Goal: Communication & Community: Participate in discussion

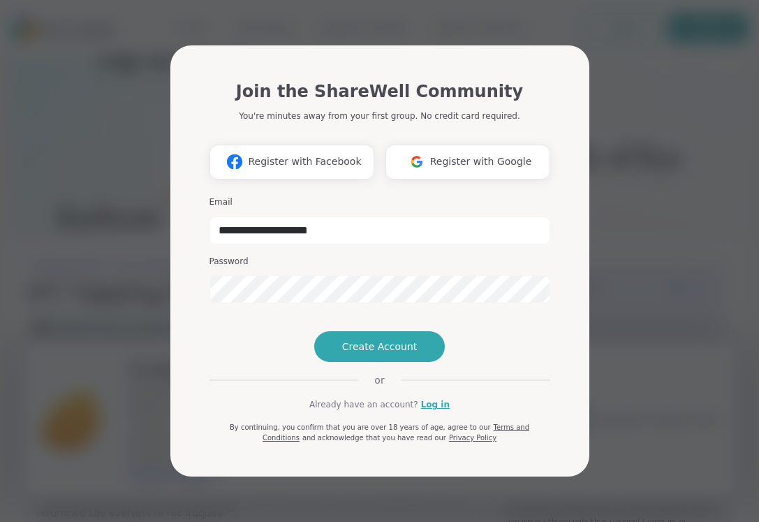
type input "**********"
click at [434, 411] on link "Log in" at bounding box center [435, 404] width 29 height 13
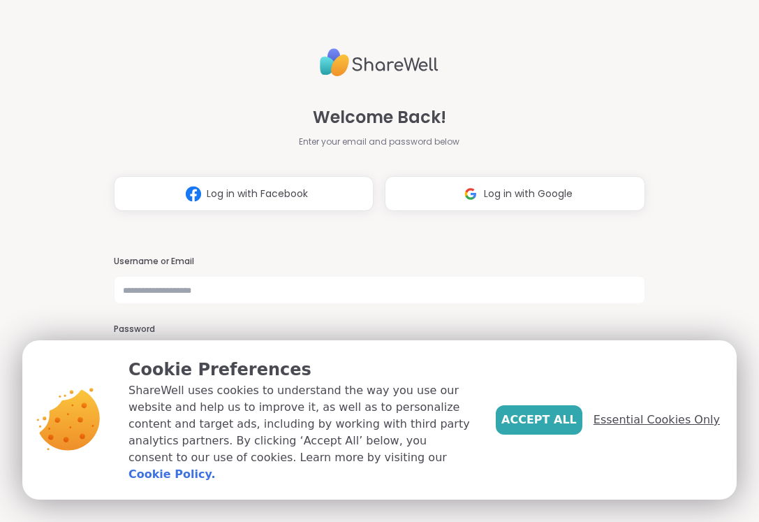
click at [661, 428] on span "Essential Cookies Only" at bounding box center [657, 419] width 126 height 17
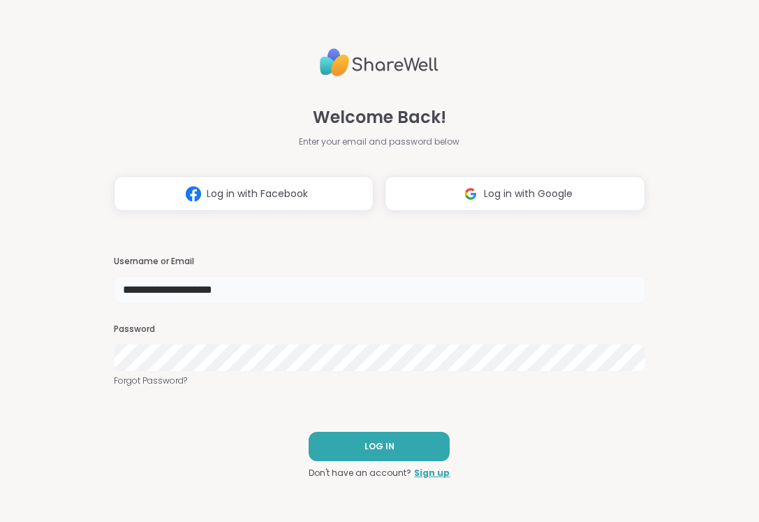
type input "**********"
click at [365, 441] on span "LOG IN" at bounding box center [380, 446] width 30 height 13
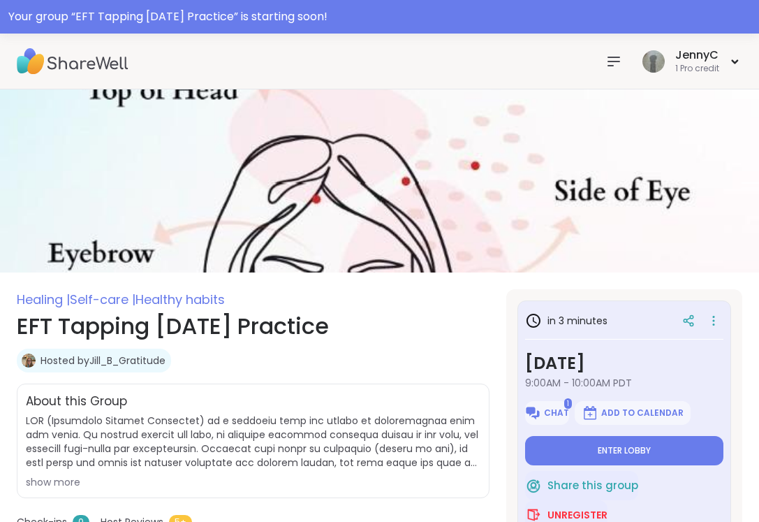
click at [608, 62] on icon at bounding box center [614, 61] width 17 height 17
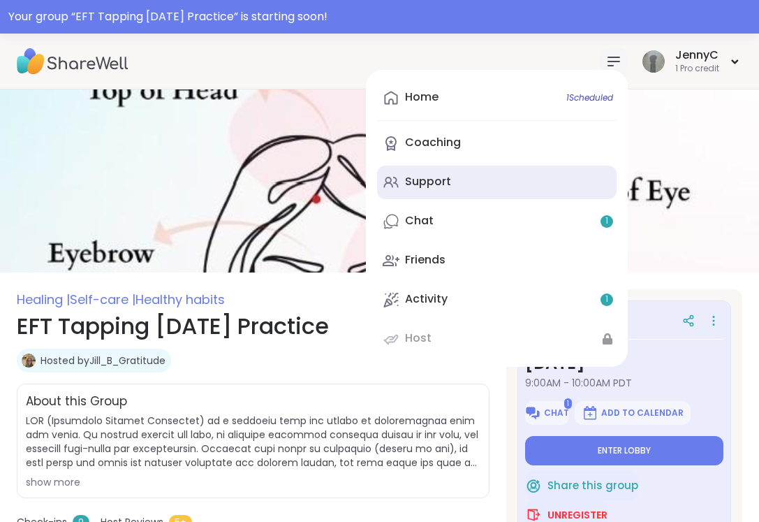
click at [443, 177] on div "Support" at bounding box center [428, 181] width 46 height 15
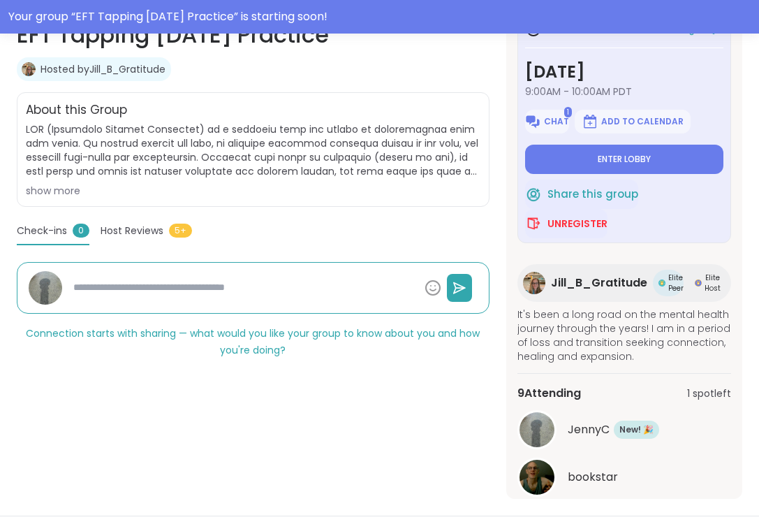
scroll to position [288, 0]
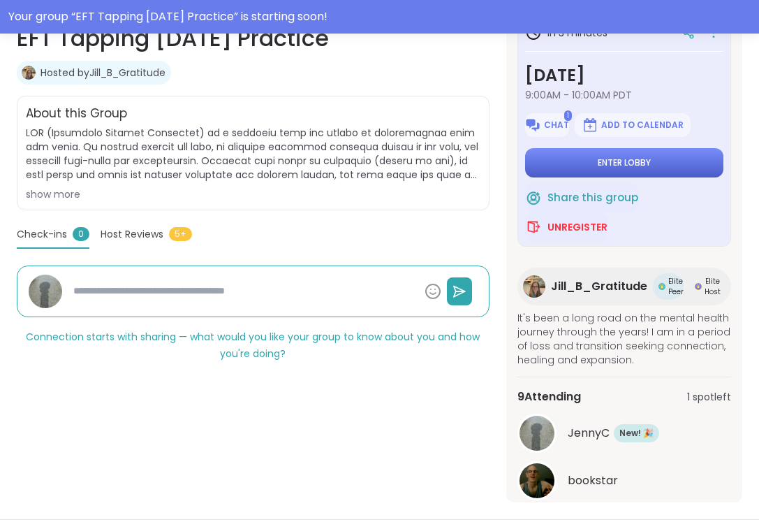
click at [616, 166] on span "Enter lobby" at bounding box center [624, 162] width 53 height 11
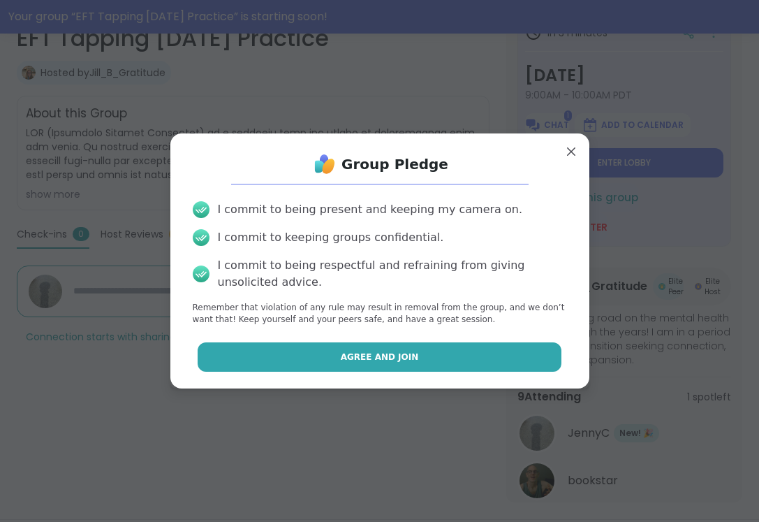
click at [363, 355] on span "Agree and Join" at bounding box center [380, 357] width 78 height 13
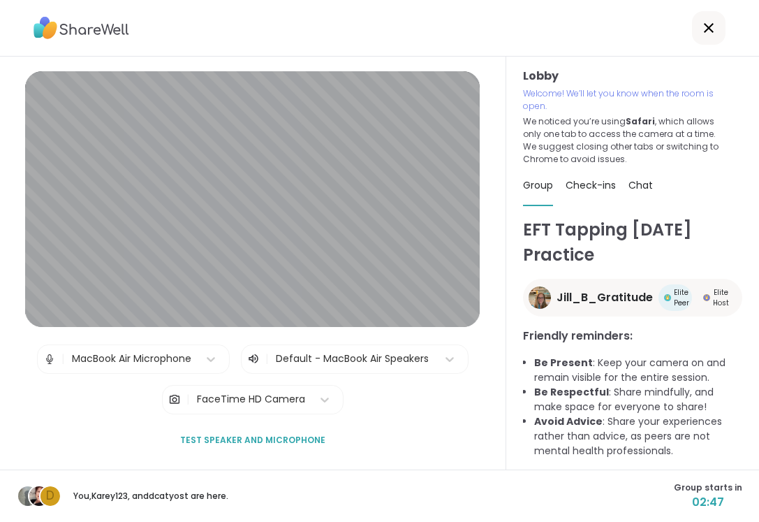
click at [245, 439] on span "Test speaker and microphone" at bounding box center [252, 440] width 145 height 13
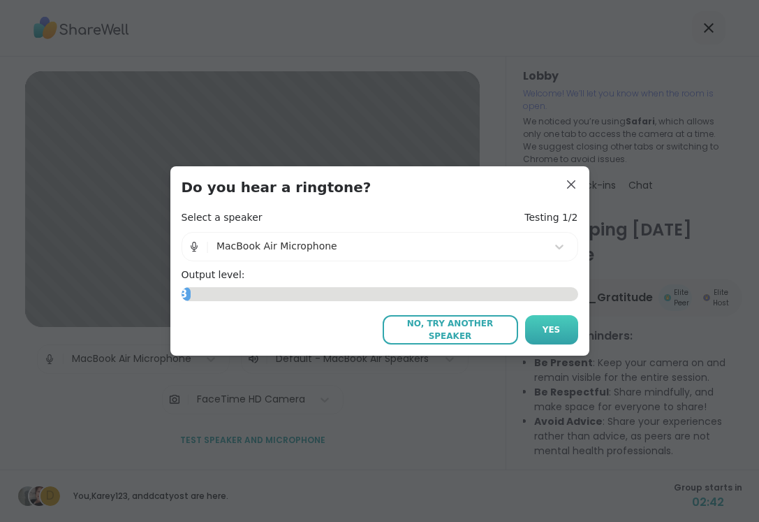
click at [550, 326] on span "Yes" at bounding box center [552, 329] width 18 height 13
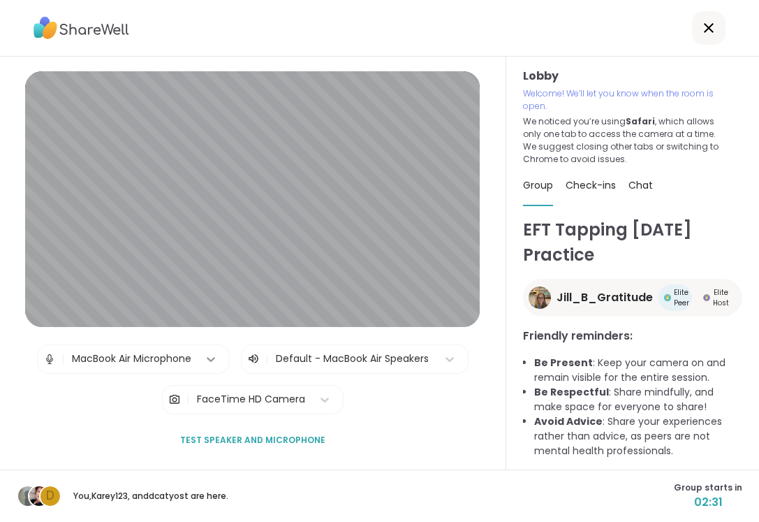
click at [212, 362] on icon at bounding box center [211, 359] width 8 height 5
click at [421, 393] on div "| MacBook Air Microphone | Default - MacBook Air Speakers | FaceTime HD Camera" at bounding box center [253, 379] width 432 height 70
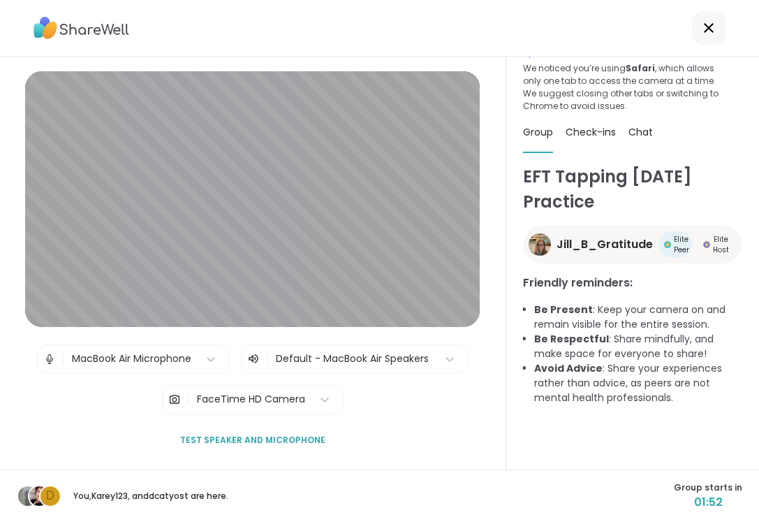
scroll to position [53, 0]
click at [597, 135] on span "Check-ins" at bounding box center [591, 132] width 50 height 14
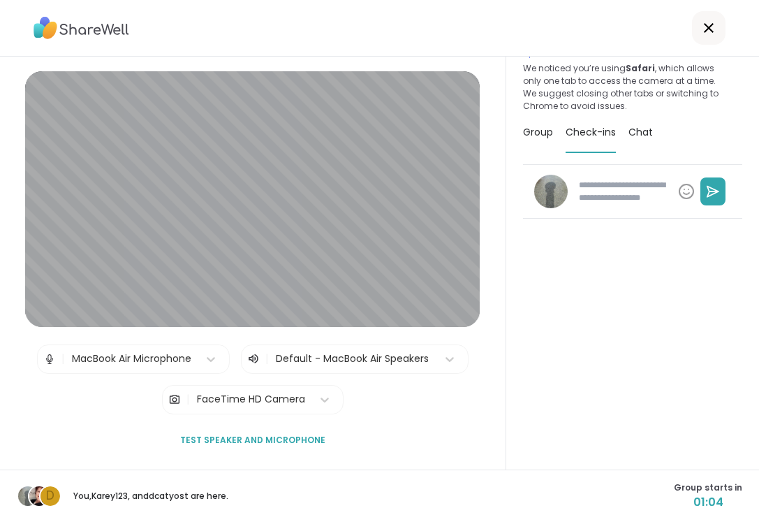
type textarea "*"
click at [642, 133] on span "Chat" at bounding box center [641, 132] width 24 height 14
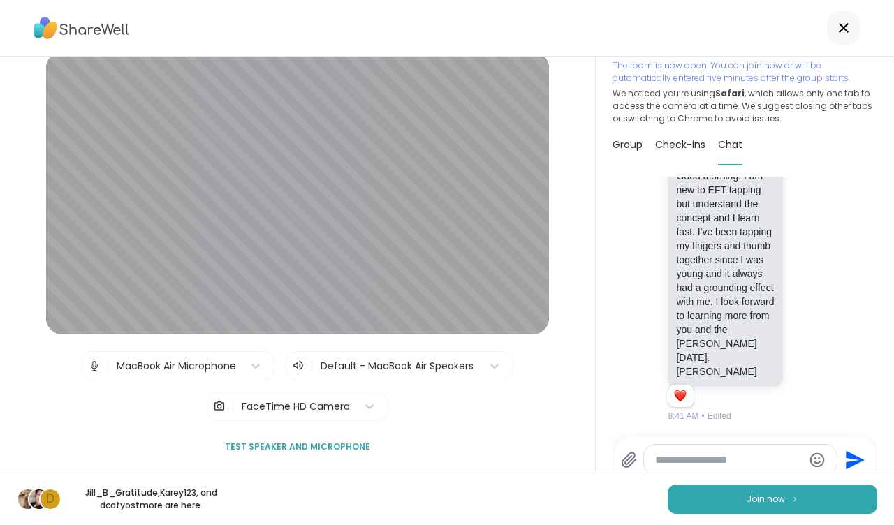
scroll to position [0, 0]
click at [751, 501] on span "Join now" at bounding box center [766, 499] width 38 height 13
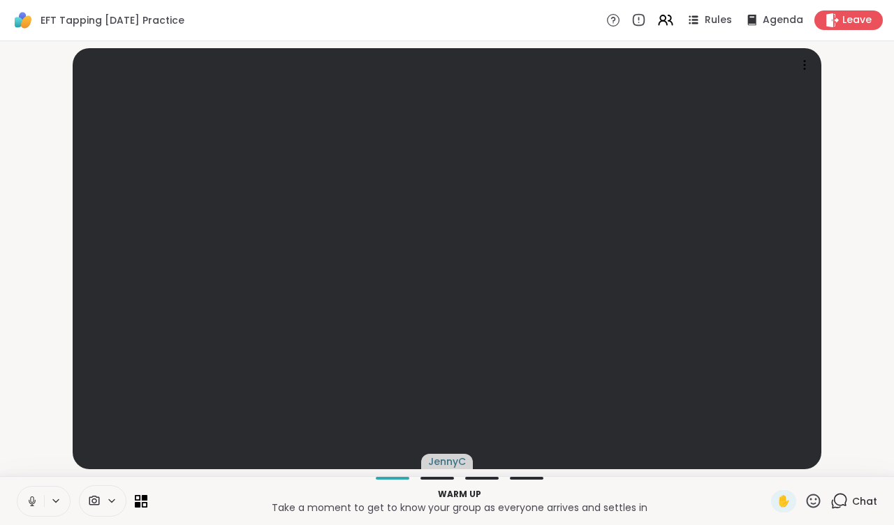
click at [57, 500] on icon at bounding box center [55, 501] width 11 height 12
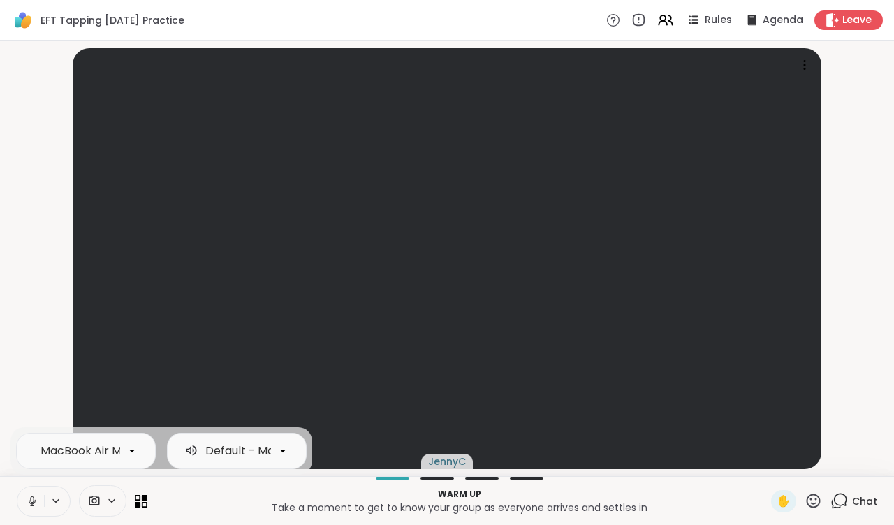
click at [28, 394] on video-player-container "JennyC" at bounding box center [446, 259] width 877 height 424
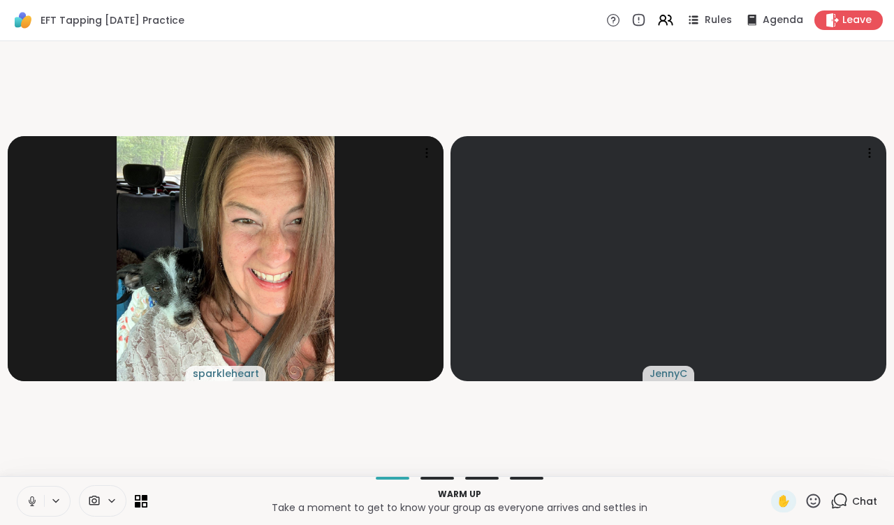
click at [55, 502] on icon at bounding box center [56, 500] width 6 height 3
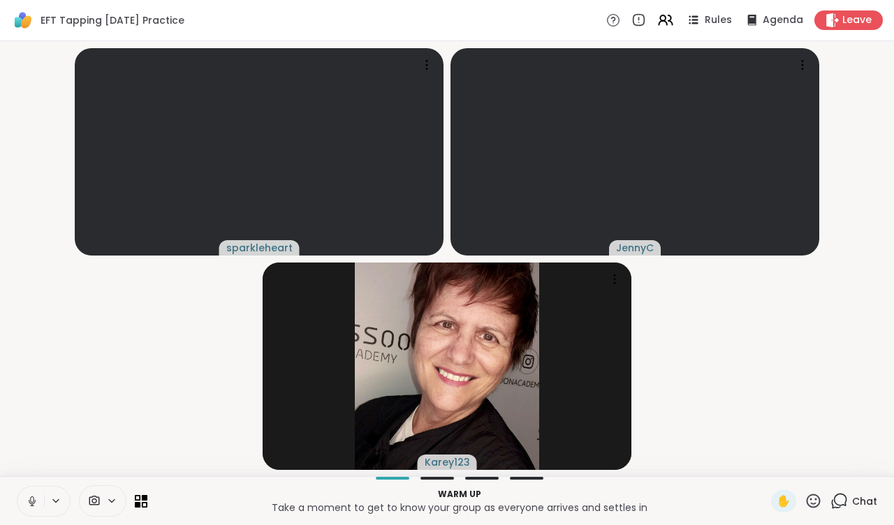
click at [229, 504] on p "Take a moment to get to know your group as everyone arrives and settles in" at bounding box center [459, 508] width 607 height 14
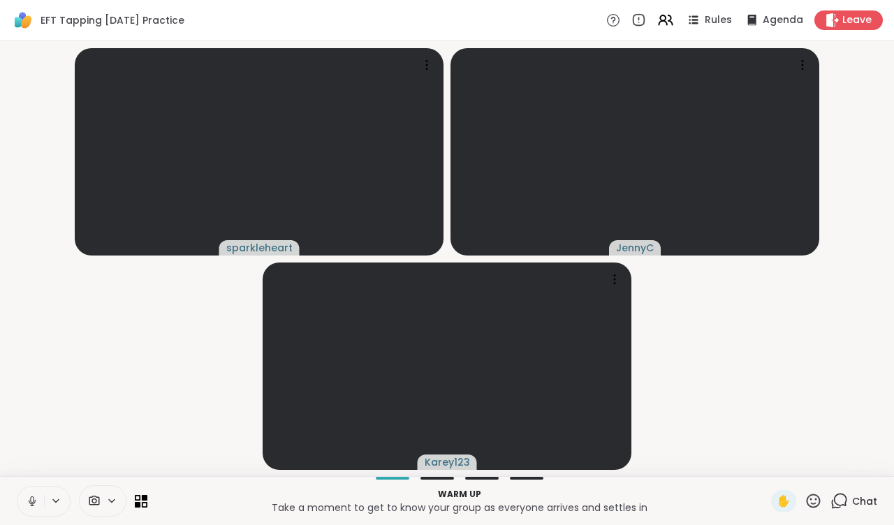
click at [54, 503] on icon at bounding box center [55, 501] width 11 height 12
click at [141, 370] on video-player-container "sparkleheart JennyC Karey123" at bounding box center [446, 259] width 877 height 424
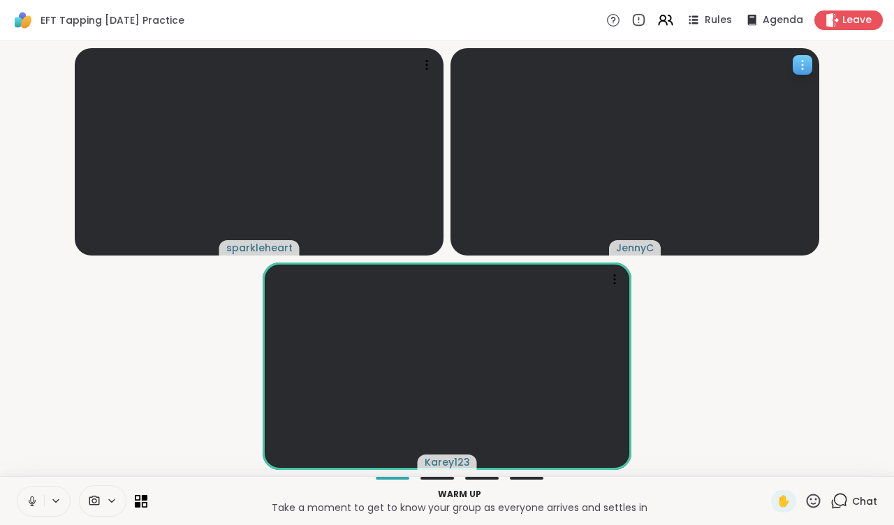
click at [759, 66] on icon at bounding box center [803, 65] width 14 height 14
click at [759, 73] on video-player-container "sparkleheart JennyC Karey123" at bounding box center [446, 259] width 877 height 424
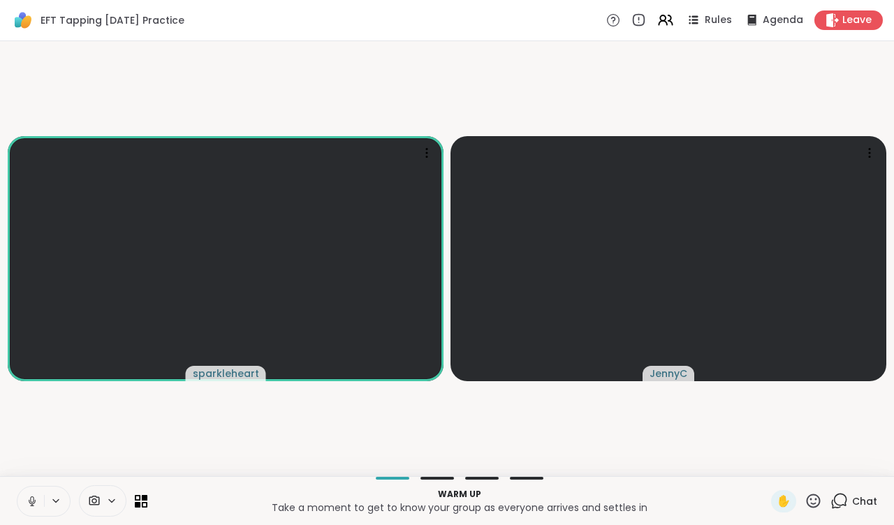
click at [58, 498] on icon at bounding box center [55, 501] width 11 height 12
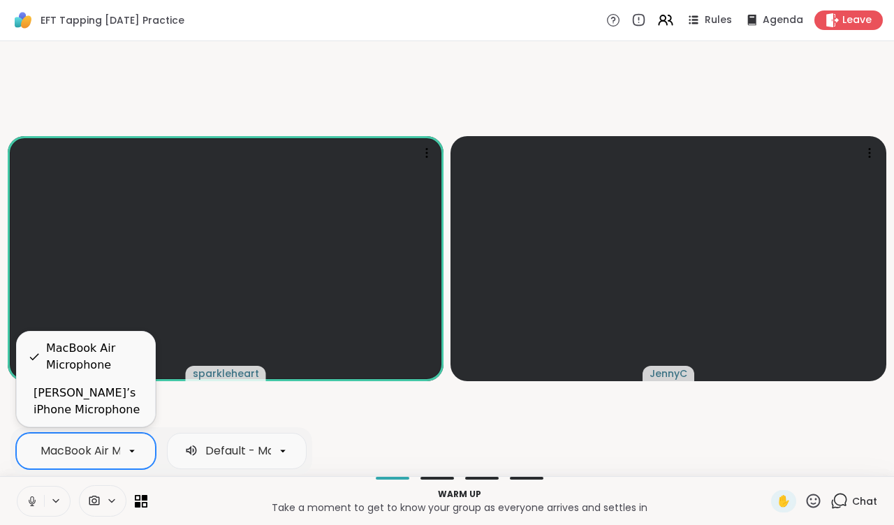
click at [137, 450] on icon at bounding box center [132, 451] width 13 height 13
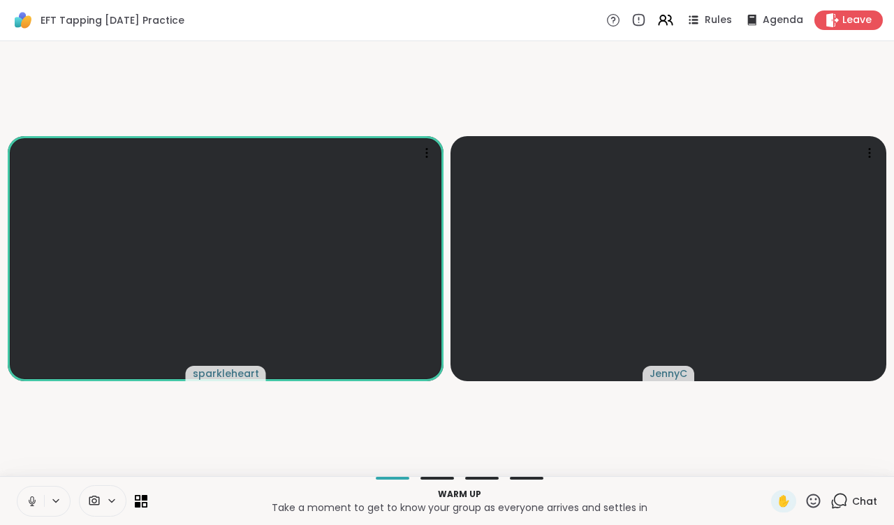
click at [172, 420] on video-player-container "sparkleheart JennyC" at bounding box center [446, 259] width 877 height 424
click at [59, 497] on icon at bounding box center [55, 501] width 11 height 12
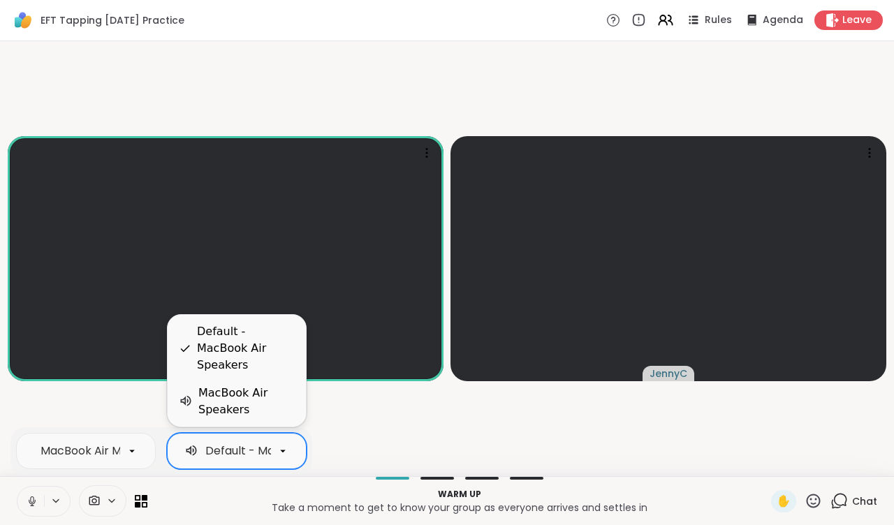
click at [285, 453] on icon at bounding box center [283, 451] width 13 height 13
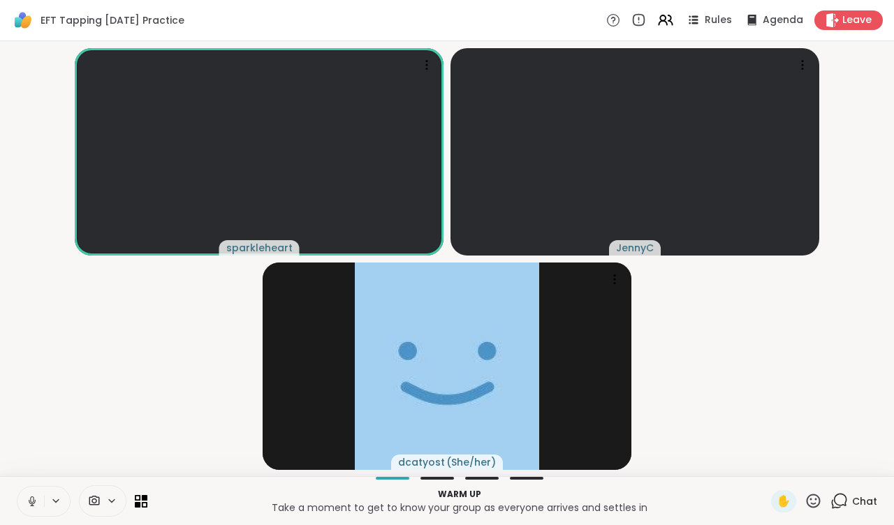
click at [100, 384] on video-player-container "sparkleheart [PERSON_NAME] dcatyost ( She/her )" at bounding box center [446, 259] width 877 height 424
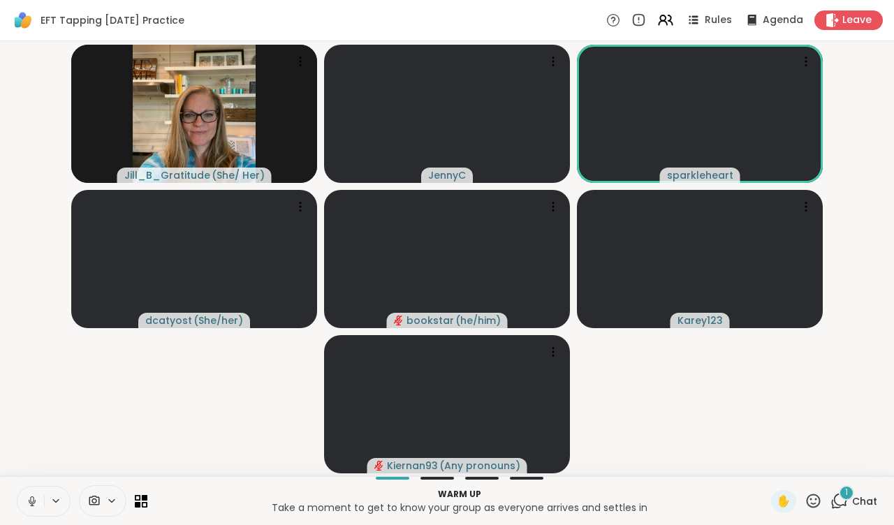
click at [759, 500] on div "1 Chat" at bounding box center [854, 501] width 47 height 22
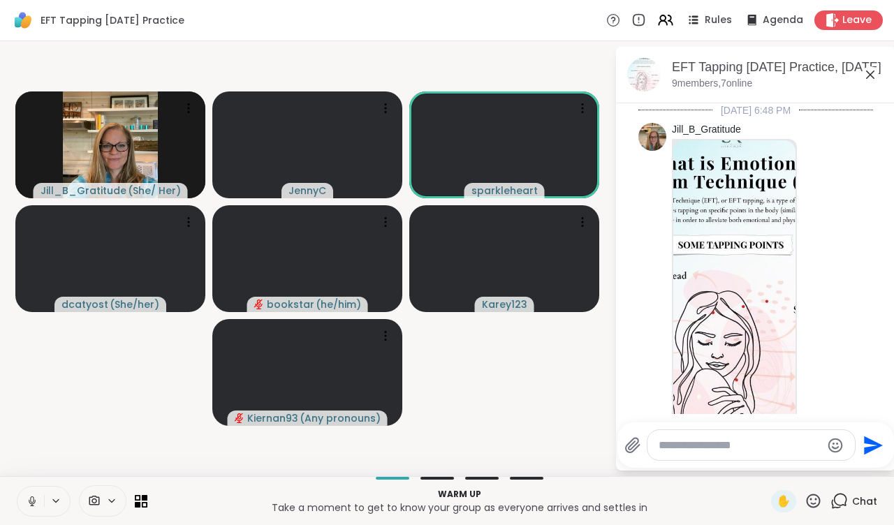
scroll to position [870, 0]
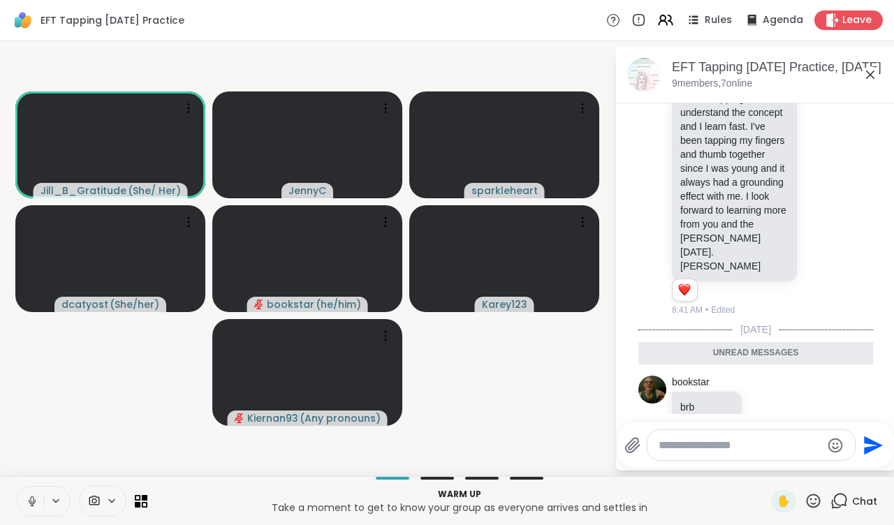
click at [58, 495] on icon at bounding box center [55, 501] width 11 height 12
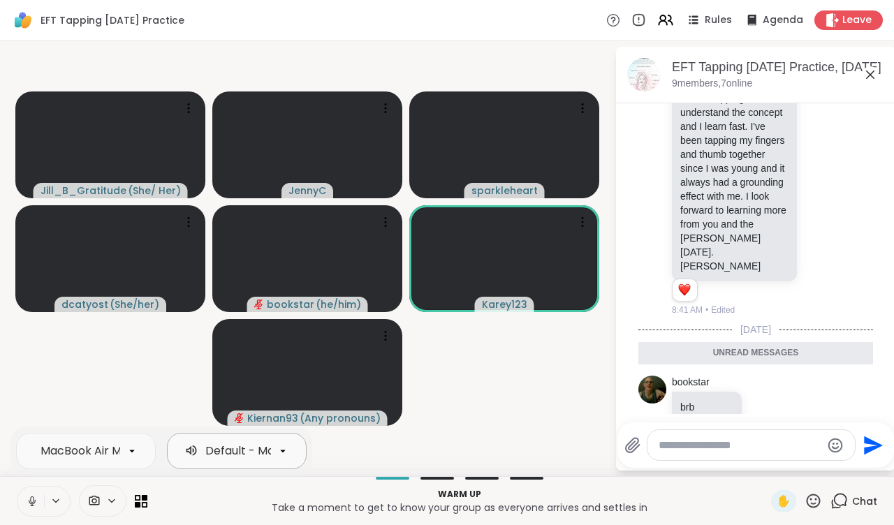
scroll to position [0, 0]
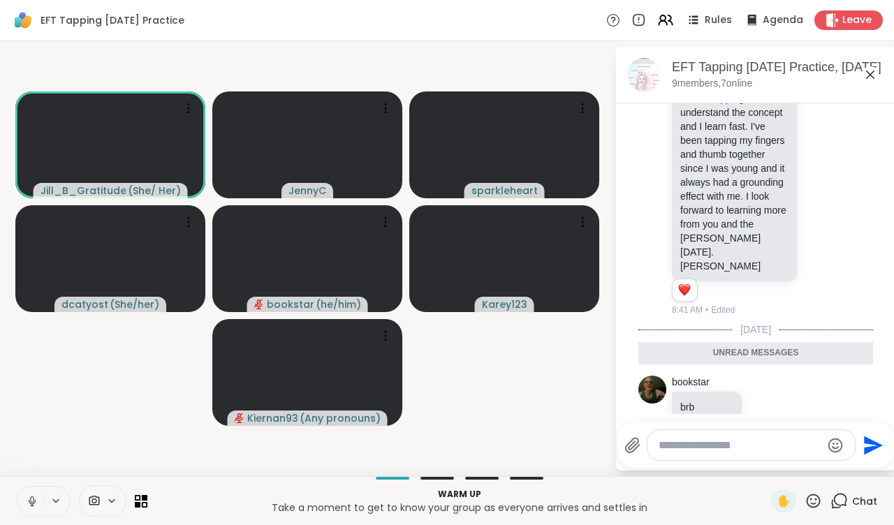
click at [91, 372] on video-player-container "[PERSON_NAME] ( She/ Her ) JennyC sparkleheart dcatyost ( She/her ) bookstar ( …" at bounding box center [307, 259] width 598 height 424
click at [386, 108] on icon at bounding box center [385, 108] width 1 height 1
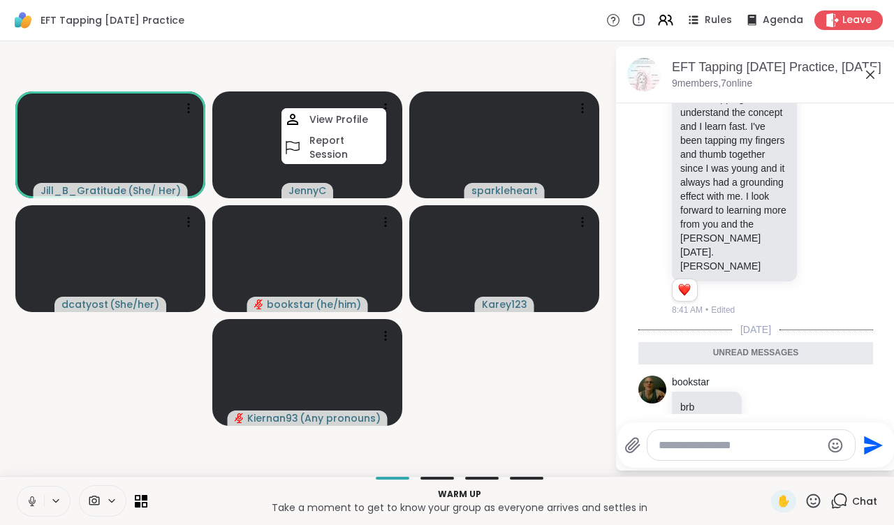
click at [394, 68] on video-player-container "[PERSON_NAME] ( She/ Her ) JennyC View Profile Report Session sparkleheart dcat…" at bounding box center [307, 259] width 598 height 424
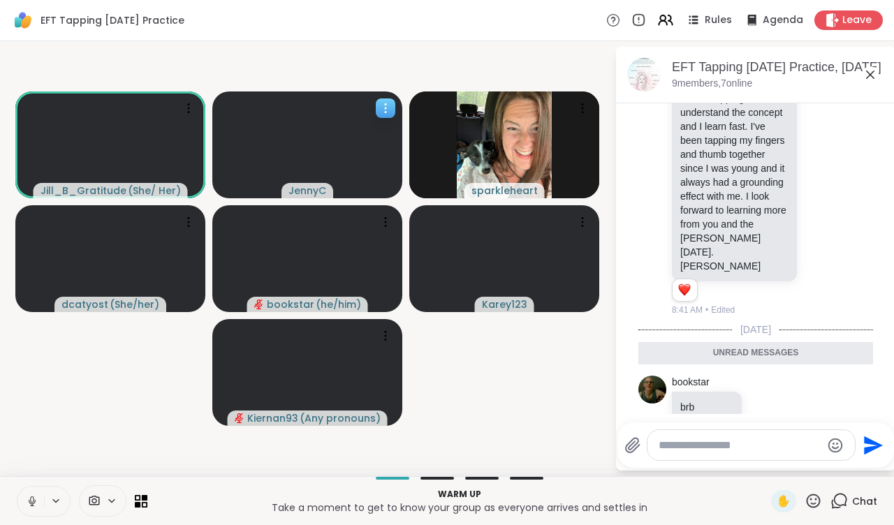
click at [386, 107] on icon at bounding box center [386, 108] width 14 height 14
click at [408, 73] on video-player-container "[PERSON_NAME] ( She/ Her ) JennyC sparkleheart dcatyost ( She/her ) bookstar ( …" at bounding box center [307, 259] width 598 height 424
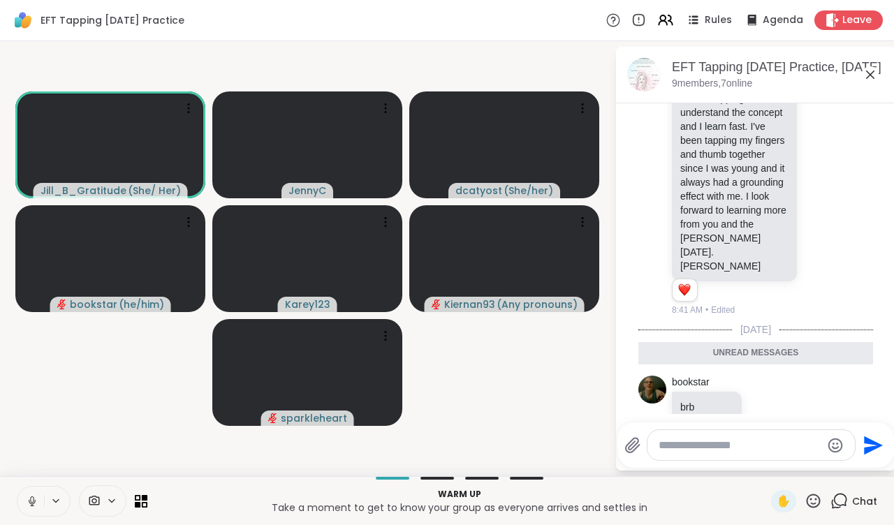
click at [620, 19] on icon at bounding box center [613, 20] width 15 height 15
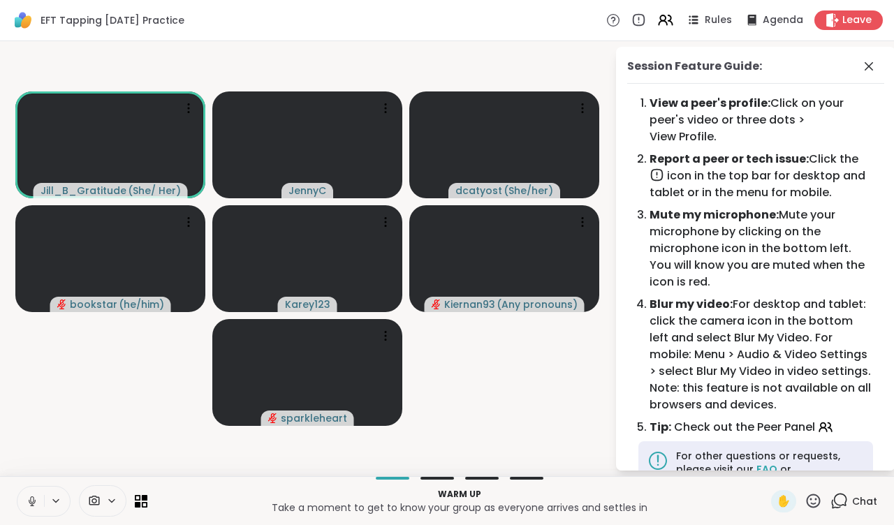
click at [565, 45] on div "[PERSON_NAME] ( She/ Her ) JennyC dcatyost ( She/her ) bookstar ( he/him ) Kare…" at bounding box center [447, 258] width 894 height 435
click at [615, 22] on icon at bounding box center [613, 20] width 15 height 15
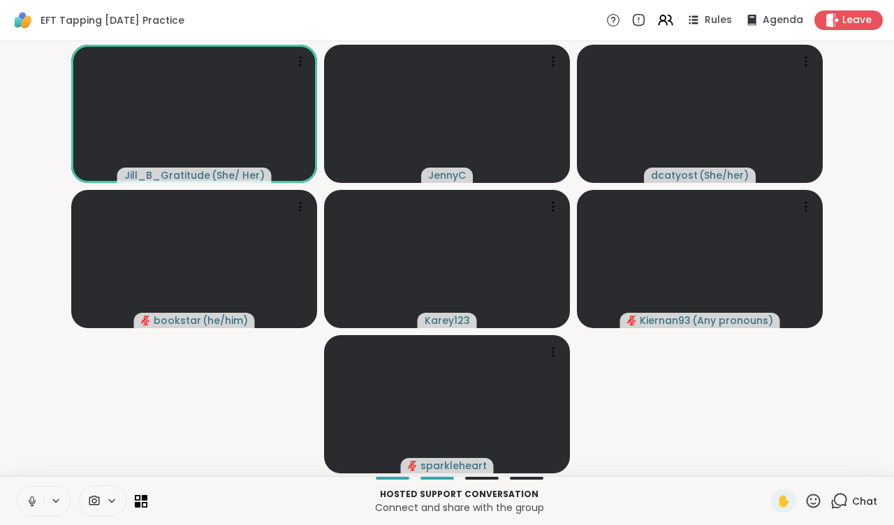
click at [759, 499] on icon at bounding box center [839, 500] width 17 height 17
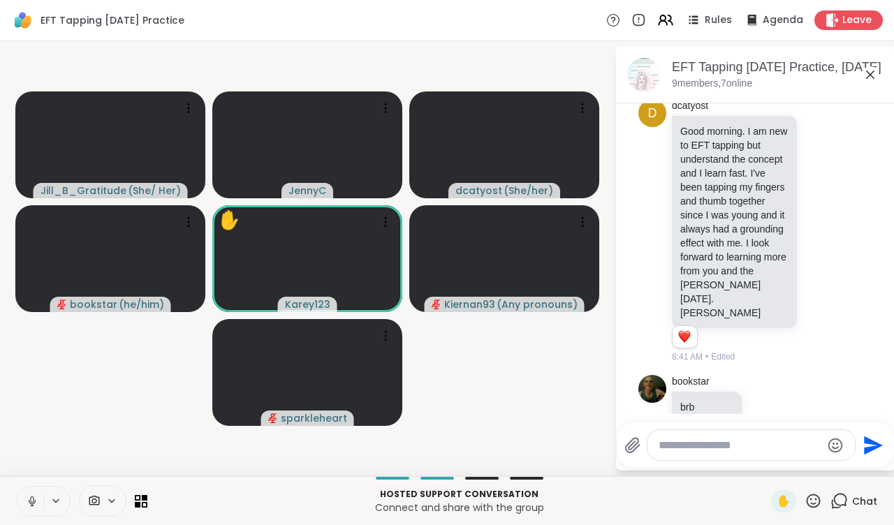
scroll to position [925, 0]
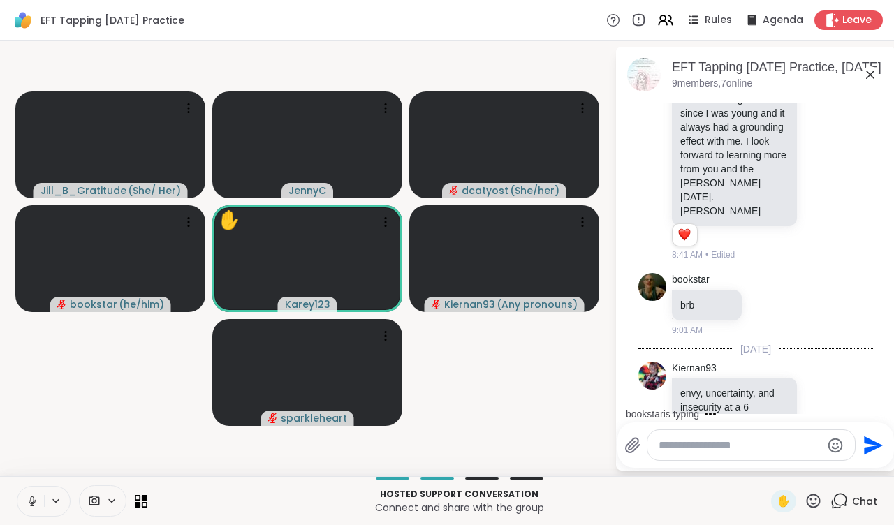
click at [675, 448] on textarea "Type your message" at bounding box center [740, 446] width 163 height 14
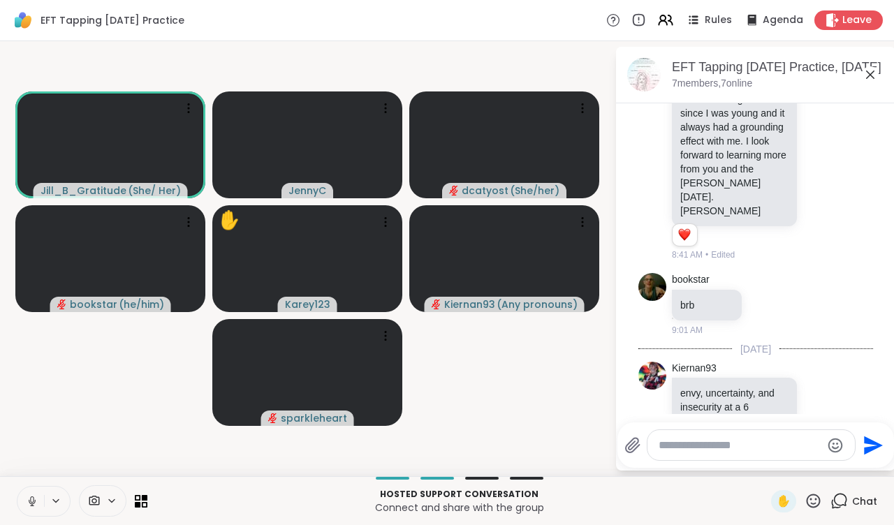
scroll to position [1069, 0]
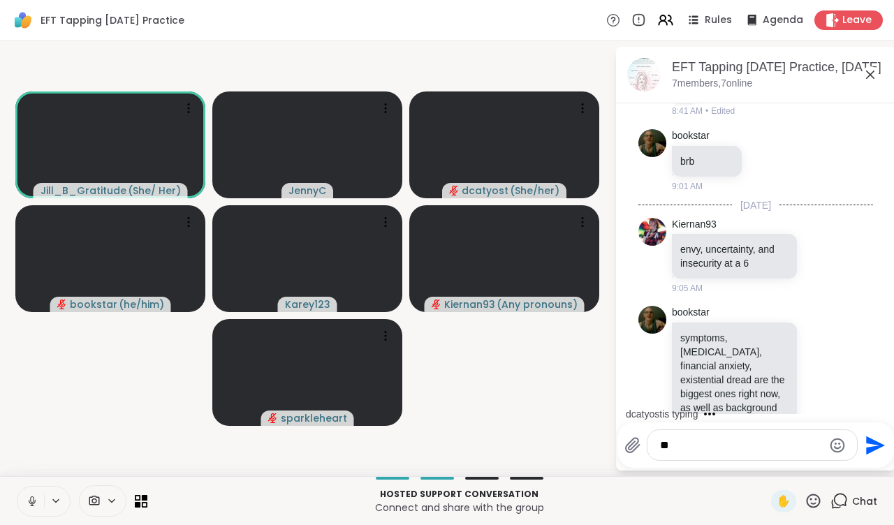
type textarea "*"
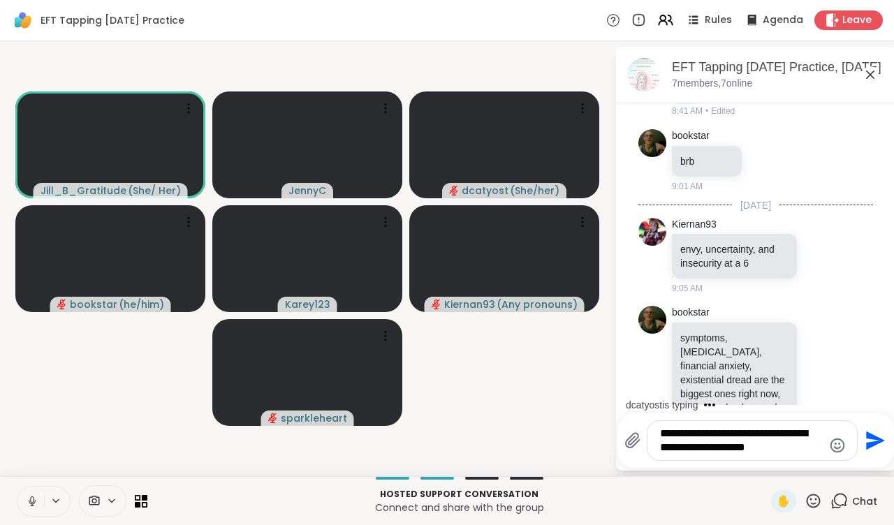
click at [719, 434] on textarea "**********" at bounding box center [741, 441] width 163 height 28
type textarea "**********"
click at [759, 449] on textarea "**********" at bounding box center [741, 441] width 163 height 28
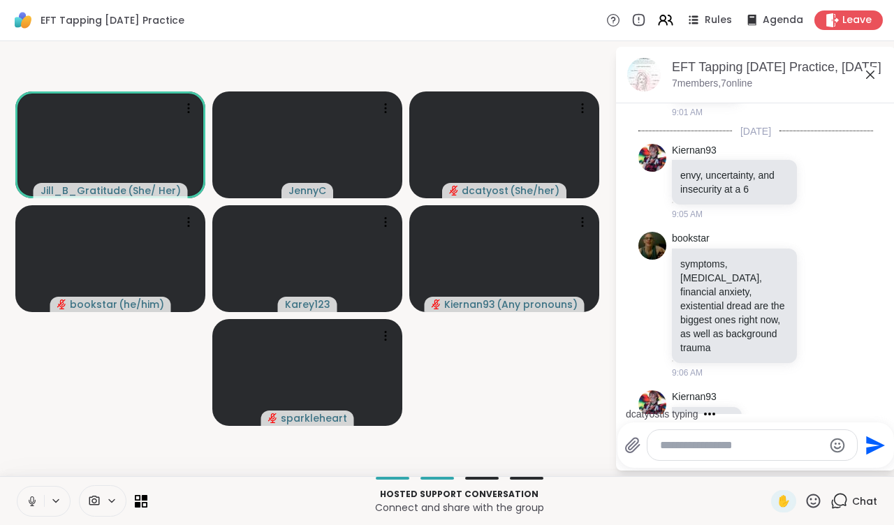
scroll to position [1245, 0]
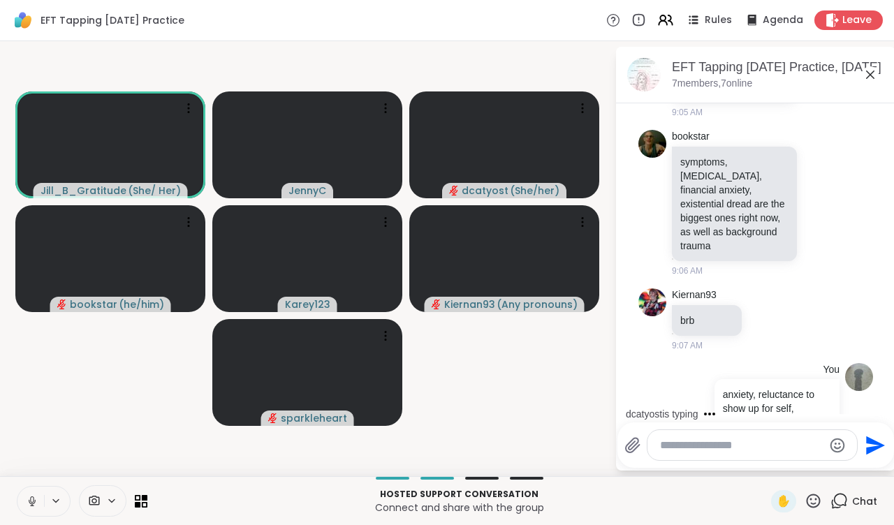
click at [56, 502] on icon at bounding box center [56, 500] width 6 height 3
click at [100, 378] on video-player-container "[PERSON_NAME] ( She/ Her ) JennyC dcatyost ( She/her ) bookstar ( he/him ) Kare…" at bounding box center [307, 259] width 598 height 424
click at [615, 24] on icon at bounding box center [613, 20] width 15 height 15
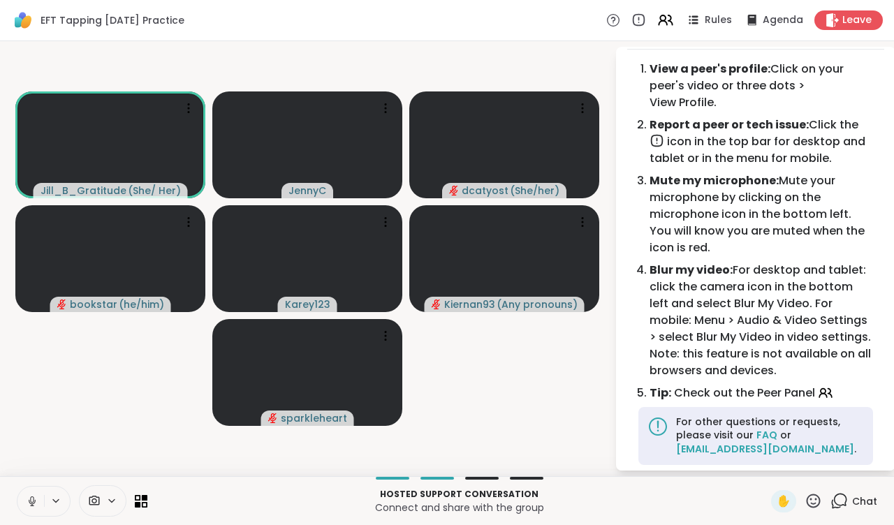
scroll to position [33, 0]
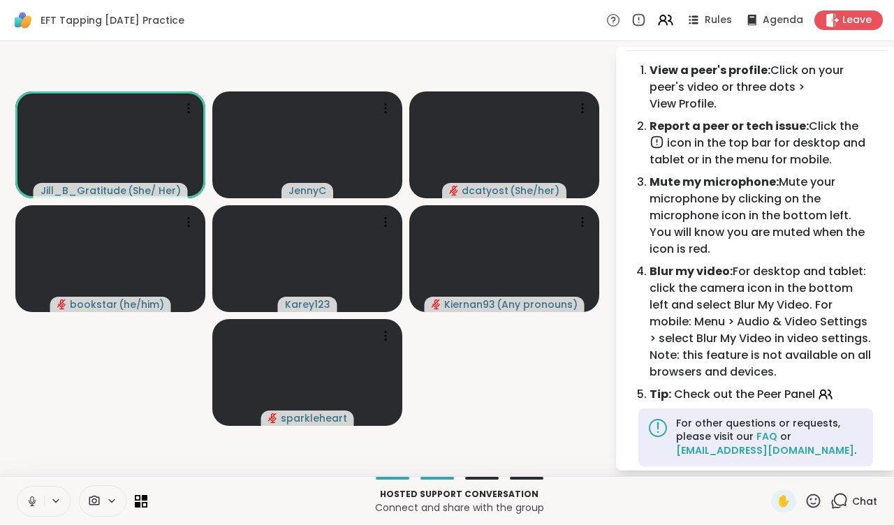
click at [597, 53] on video-player-container "[PERSON_NAME] ( She/ Her ) JennyC dcatyost ( She/her ) bookstar ( he/him ) Kare…" at bounding box center [307, 259] width 598 height 424
click at [615, 25] on icon at bounding box center [613, 20] width 15 height 15
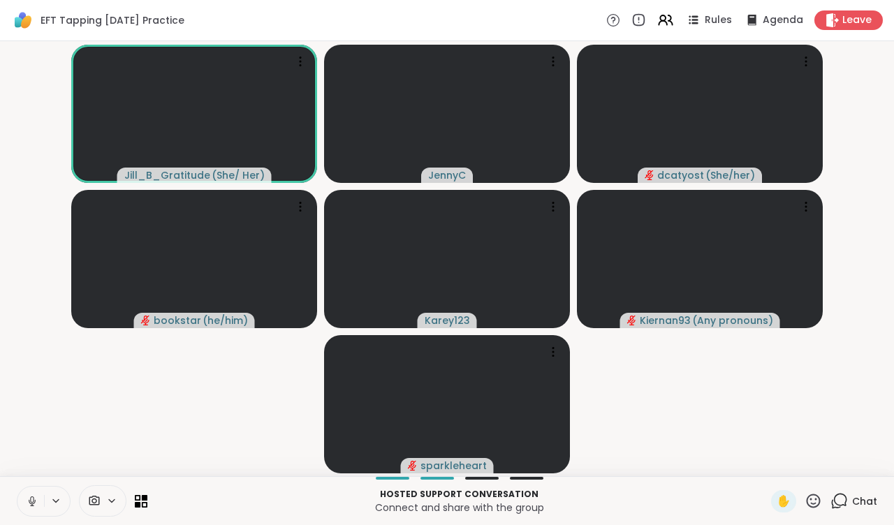
click at [759, 501] on icon at bounding box center [840, 500] width 13 height 13
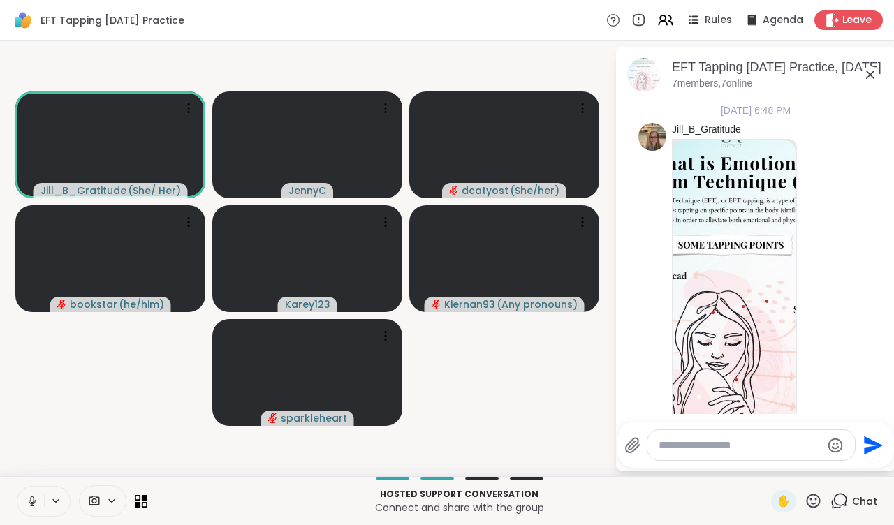
scroll to position [1231, 0]
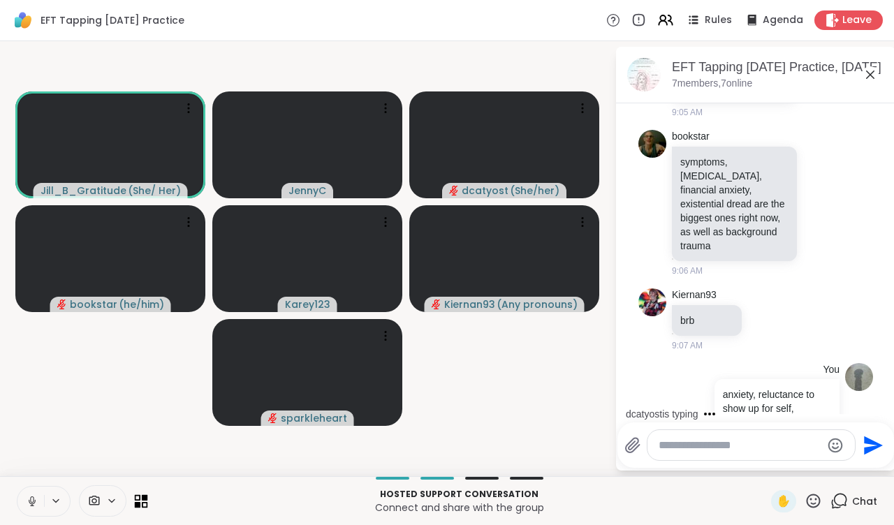
click at [145, 500] on icon at bounding box center [145, 498] width 6 height 6
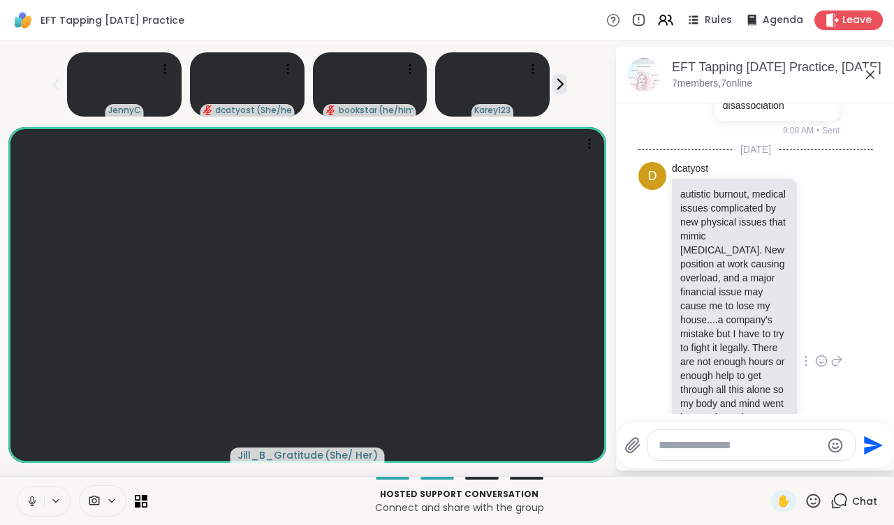
scroll to position [1542, 0]
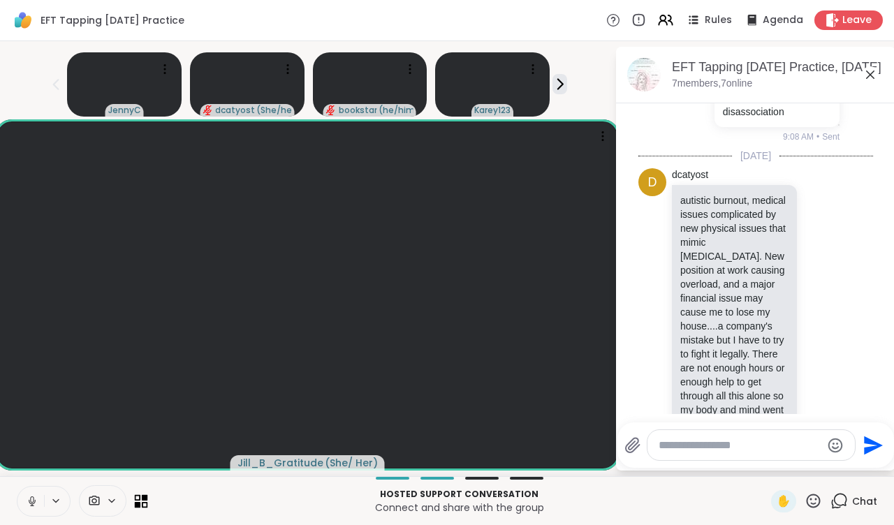
click at [141, 506] on icon at bounding box center [141, 501] width 13 height 13
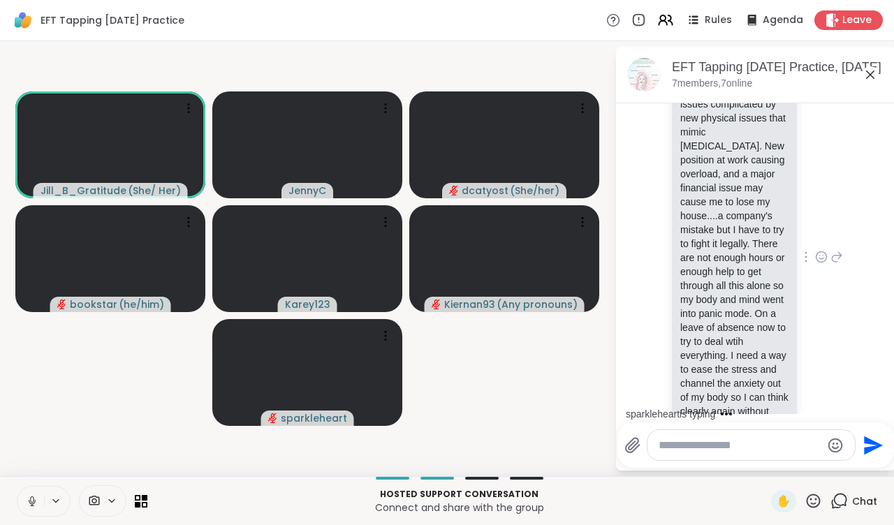
scroll to position [1660, 0]
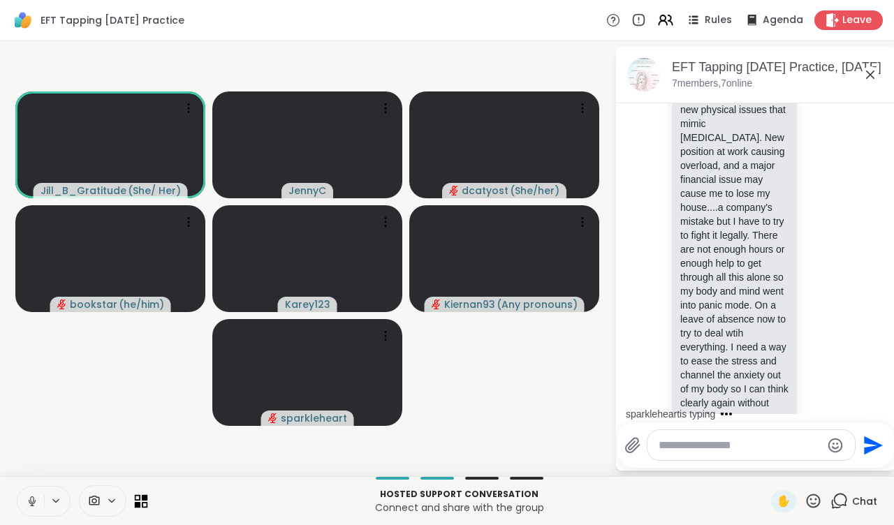
click at [142, 506] on icon at bounding box center [145, 505] width 6 height 6
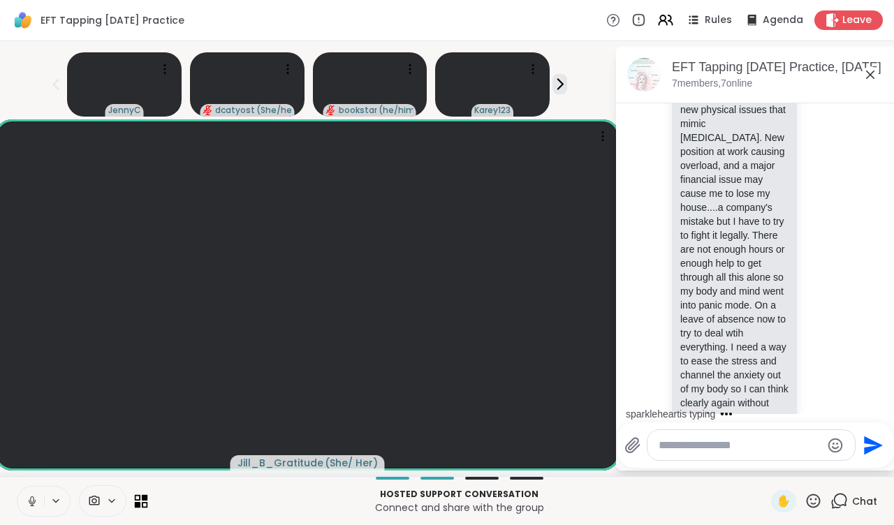
click at [146, 495] on icon at bounding box center [145, 498] width 6 height 6
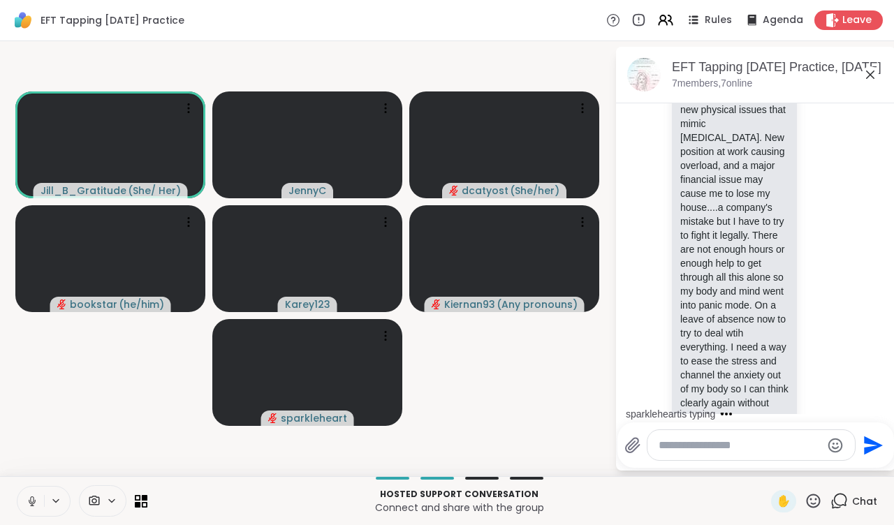
scroll to position [1770, 0]
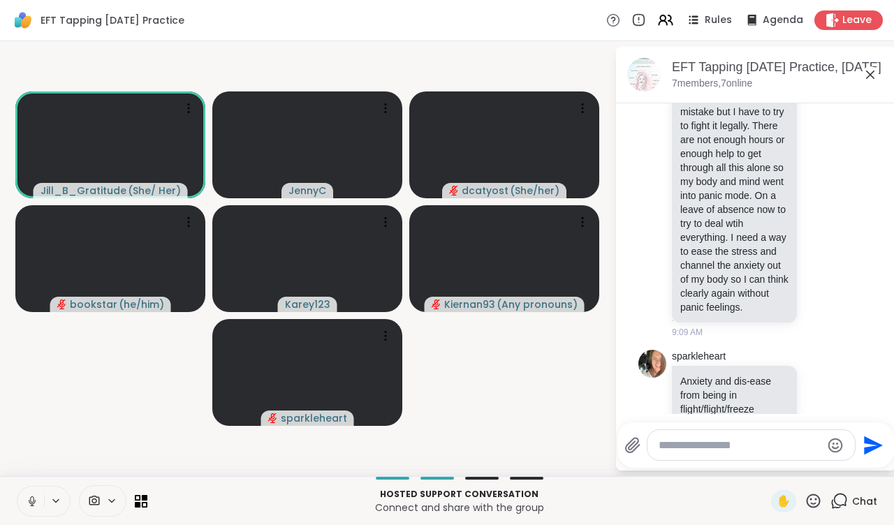
click at [35, 499] on icon at bounding box center [32, 501] width 13 height 13
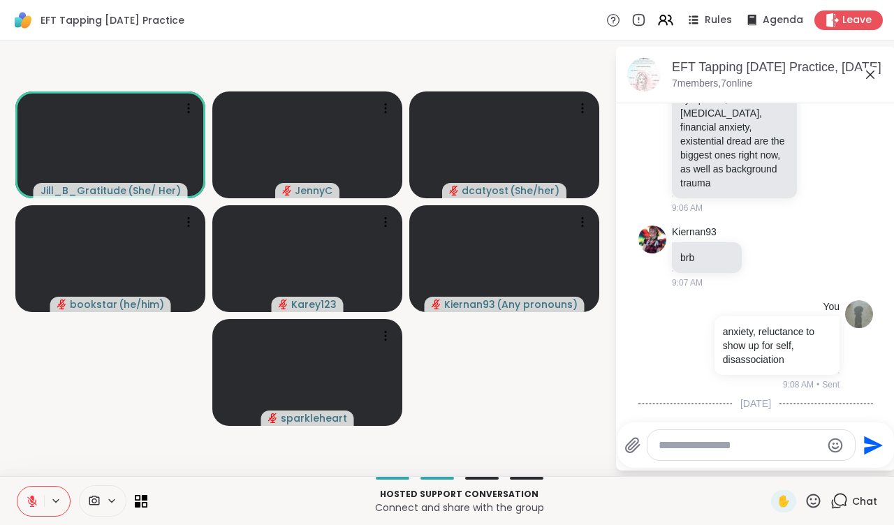
scroll to position [1322, 0]
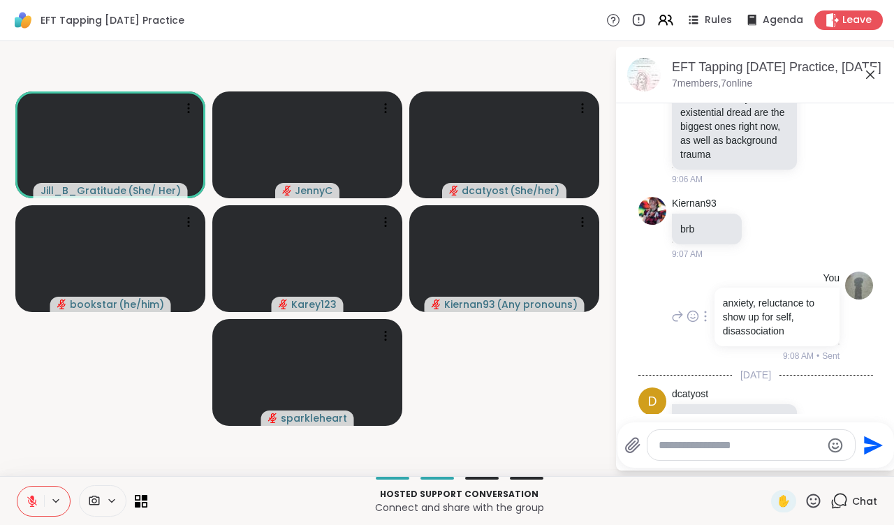
click at [759, 296] on p "anxiety, reluctance to show up for self, disassociation" at bounding box center [777, 317] width 108 height 42
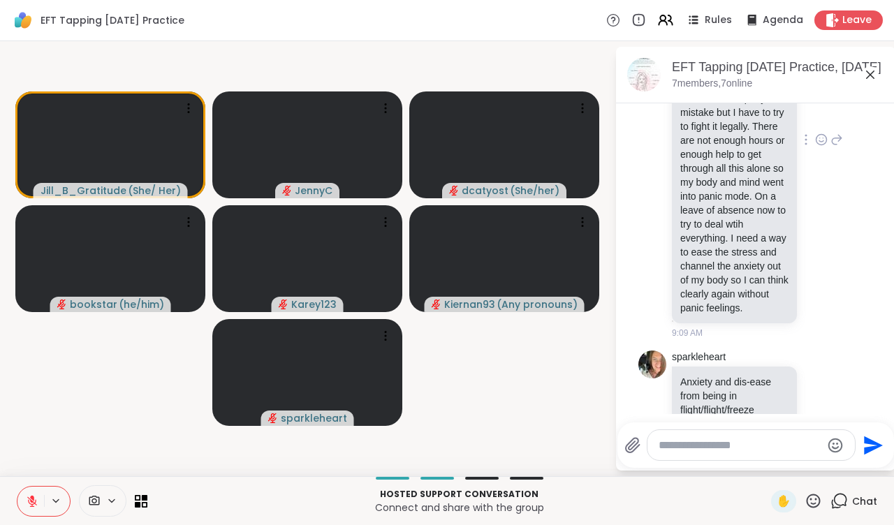
scroll to position [1770, 0]
click at [695, 448] on textarea "Type your message" at bounding box center [740, 446] width 163 height 14
type textarea "**********"
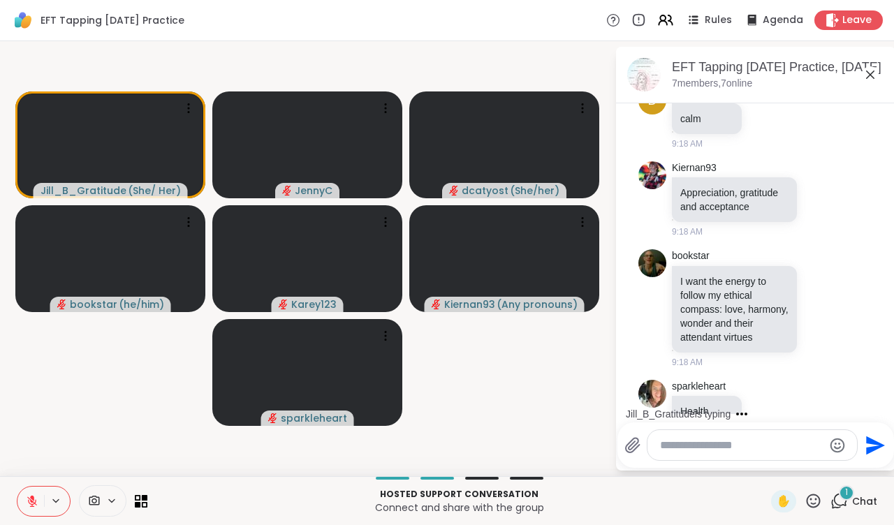
scroll to position [2410, 0]
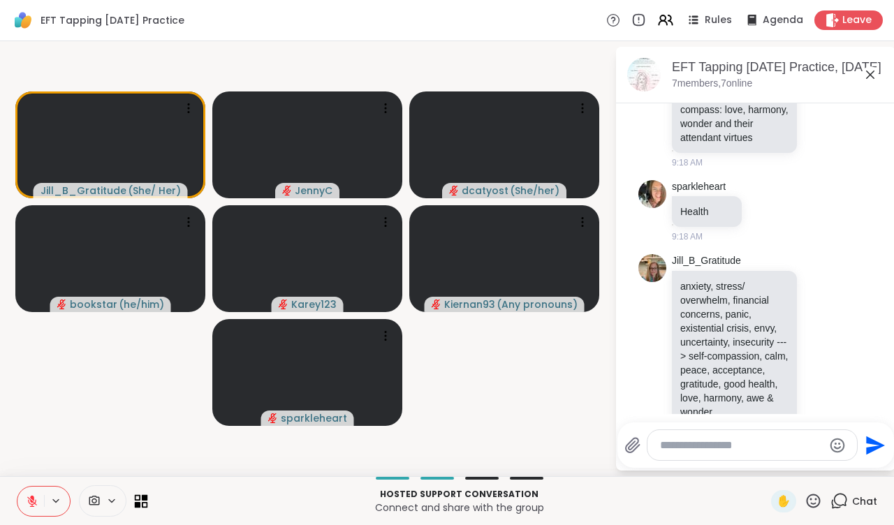
click at [143, 496] on icon at bounding box center [145, 498] width 6 height 6
